Goal: Navigation & Orientation: Find specific page/section

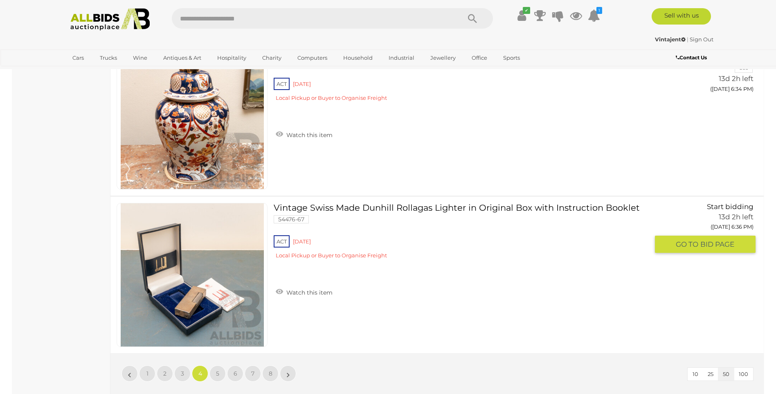
scroll to position [7891, 0]
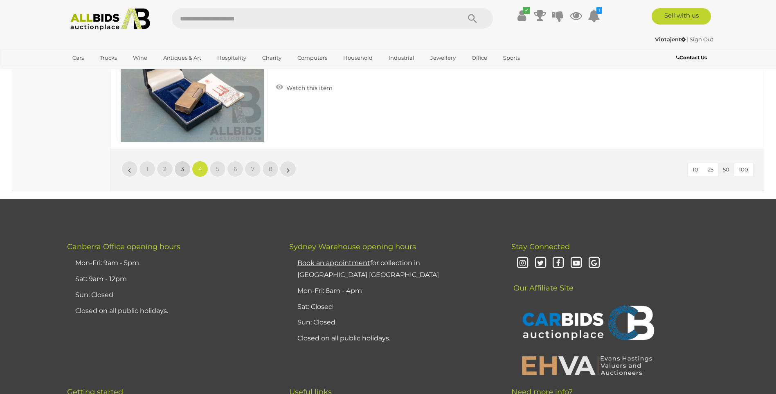
click at [179, 168] on link "3" at bounding box center [182, 169] width 16 height 16
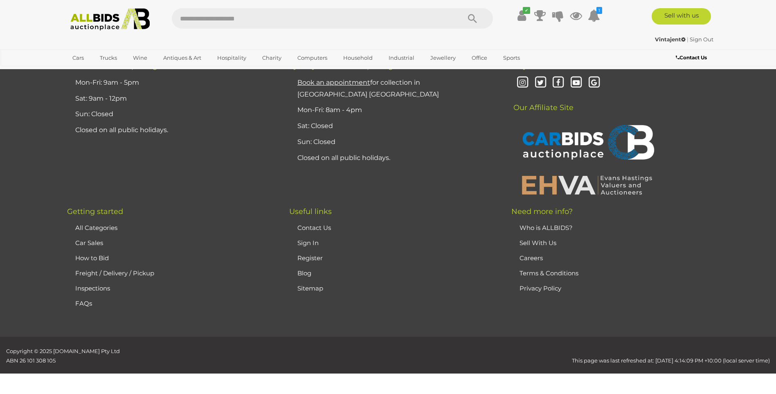
scroll to position [87, 0]
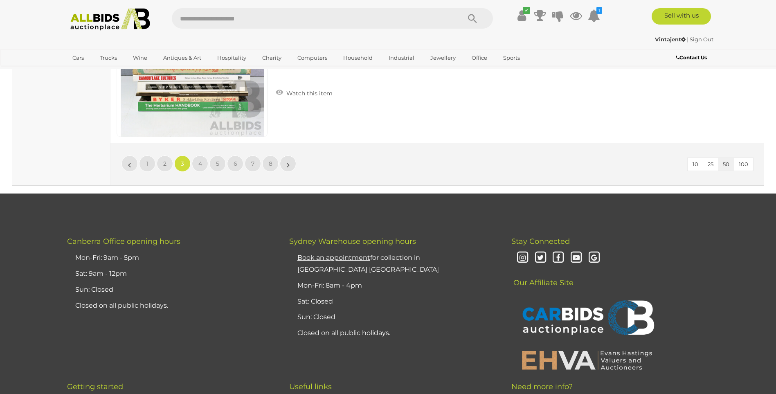
scroll to position [7855, 0]
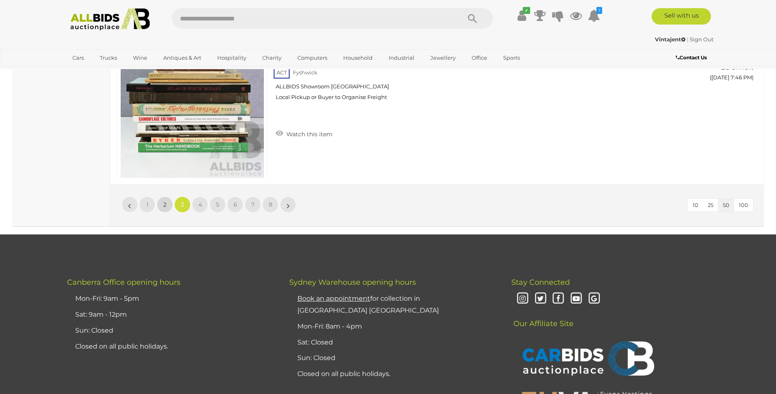
click at [164, 201] on span "2" at bounding box center [164, 204] width 3 height 7
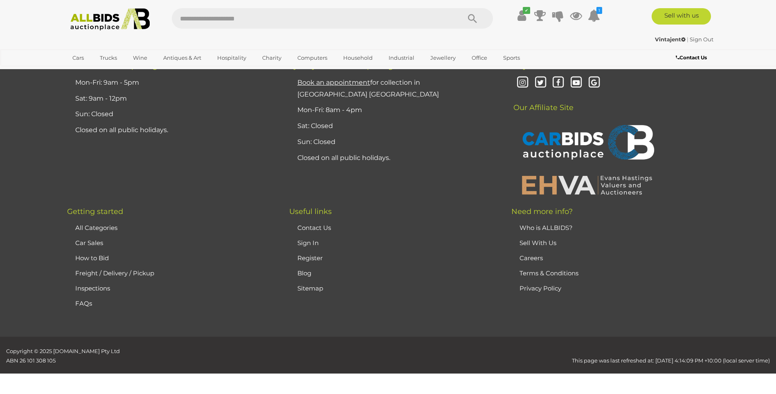
scroll to position [87, 0]
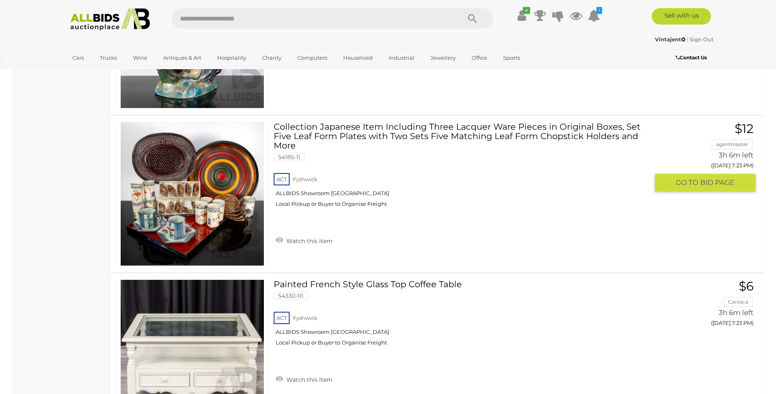
scroll to position [7855, 0]
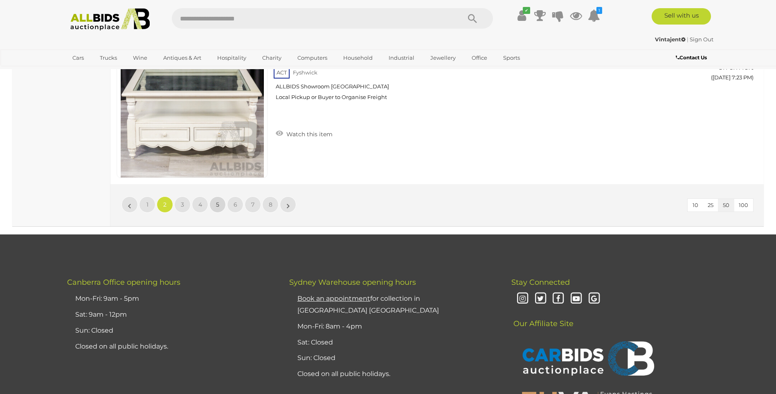
click at [218, 203] on span "5" at bounding box center [217, 204] width 3 height 7
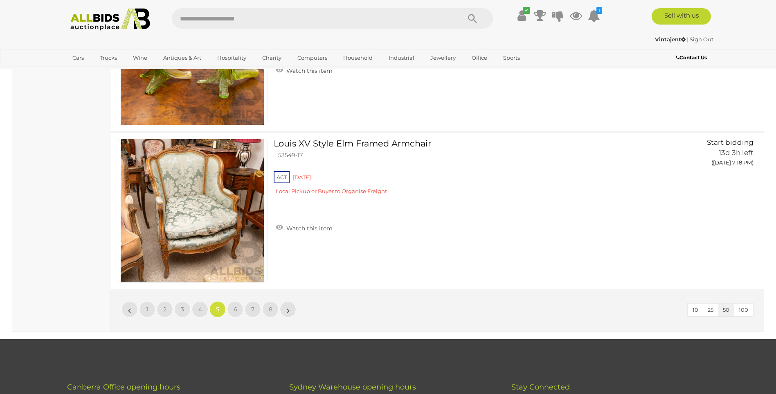
scroll to position [7855, 0]
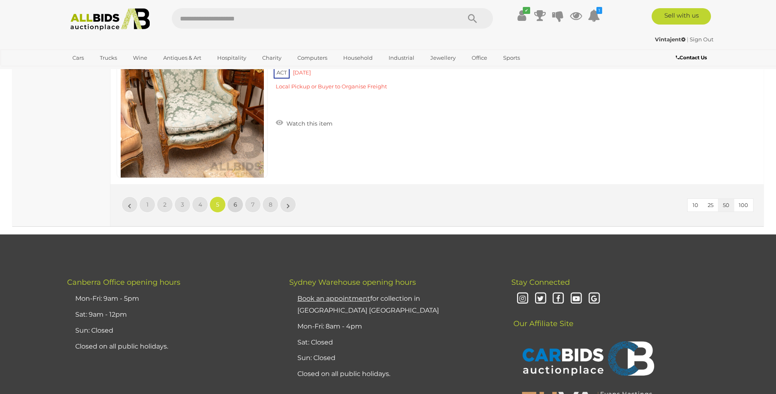
click at [234, 204] on span "6" at bounding box center [235, 204] width 4 height 7
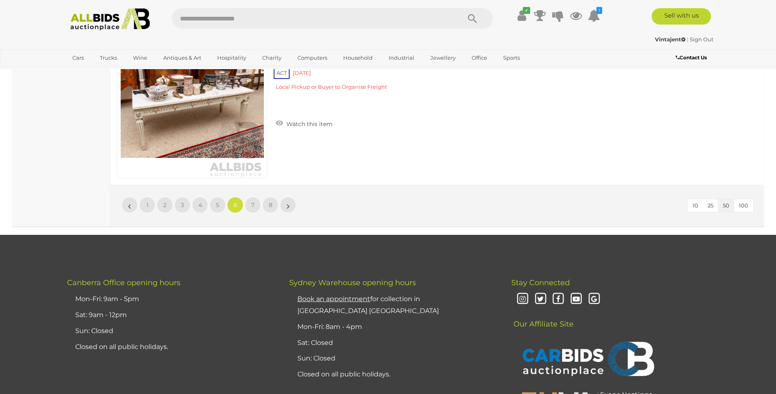
scroll to position [7855, 0]
click at [250, 202] on link "7" at bounding box center [252, 204] width 16 height 16
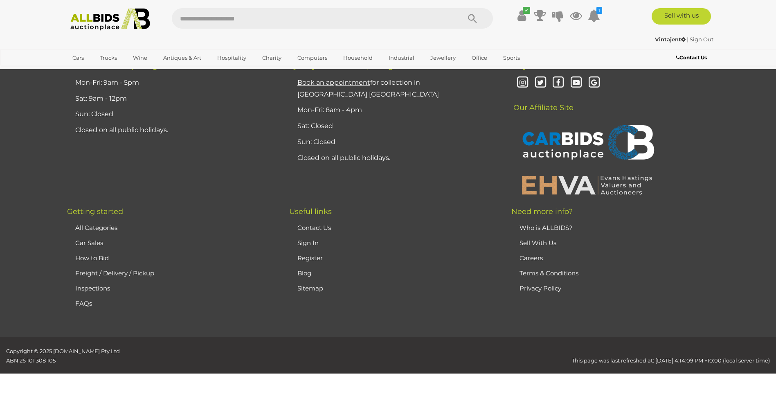
scroll to position [87, 0]
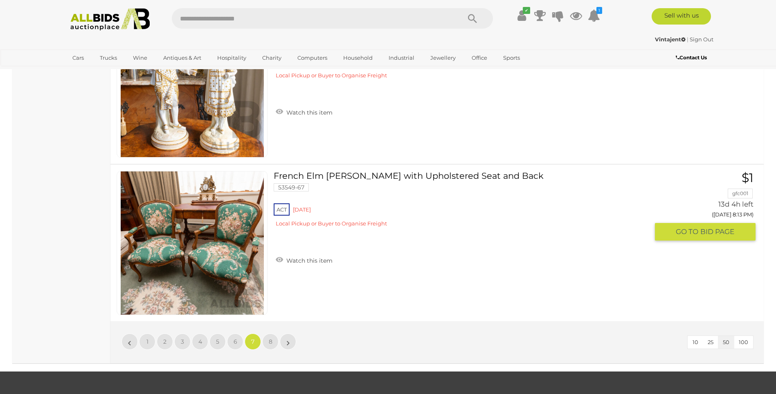
scroll to position [7733, 0]
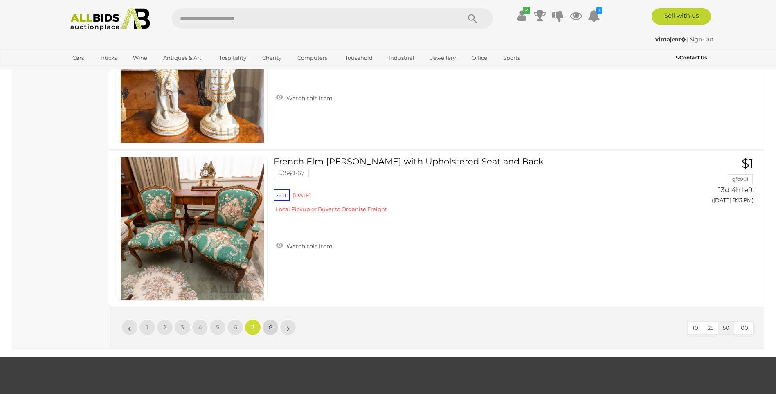
click at [269, 326] on span "8" at bounding box center [271, 326] width 4 height 7
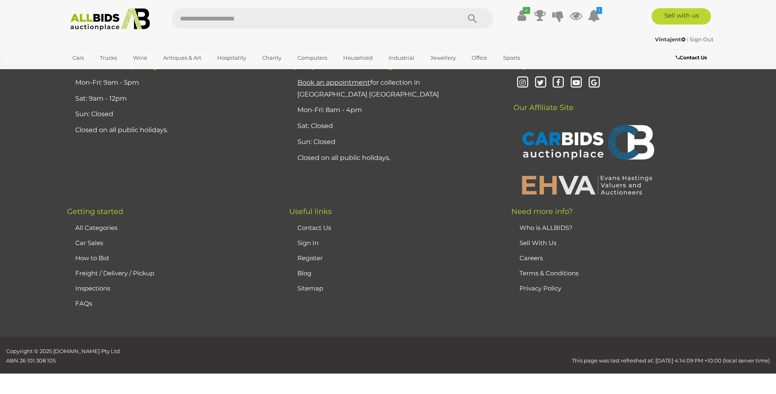
scroll to position [87, 0]
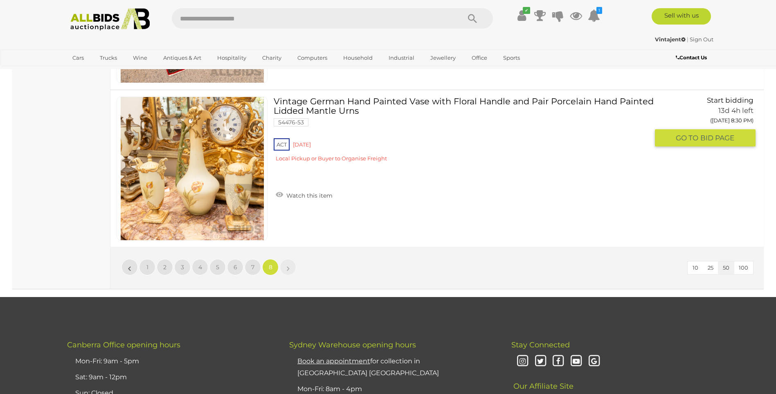
scroll to position [3113, 0]
